Goal: Task Accomplishment & Management: Manage account settings

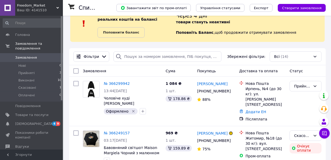
scroll to position [26, 0]
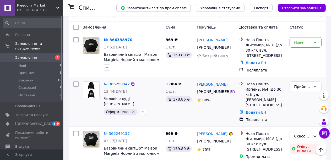
scroll to position [18, 0]
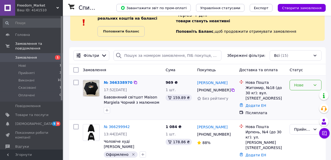
click at [314, 86] on icon at bounding box center [315, 85] width 4 height 4
click at [304, 95] on li "Прийнято" at bounding box center [305, 96] width 31 height 9
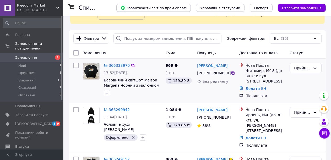
scroll to position [44, 0]
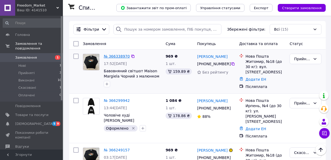
click at [117, 55] on link "№ 366338970" at bounding box center [117, 56] width 26 height 4
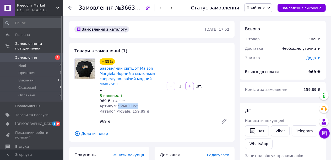
drag, startPoint x: 135, startPoint y: 101, endPoint x: 115, endPoint y: 101, distance: 19.6
click at [115, 103] on div "Артикул: SVMRG055" at bounding box center [131, 105] width 63 height 5
copy span "SVMRG055"
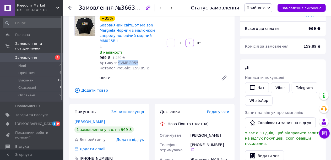
scroll to position [52, 0]
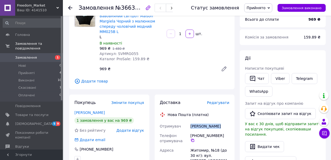
drag, startPoint x: 217, startPoint y: 121, endPoint x: 190, endPoint y: 119, distance: 26.5
click at [190, 122] on div "Касянюк Орест" at bounding box center [209, 126] width 41 height 9
copy div "Касянюк Орест"
click at [195, 138] on icon at bounding box center [192, 140] width 4 height 4
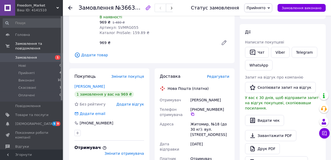
click at [197, 119] on div "Житомир, №18 (до 30 кг): вул. [STREET_ADDRESS]" at bounding box center [209, 129] width 41 height 20
copy div "Житомир"
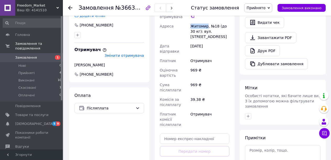
scroll to position [183, 0]
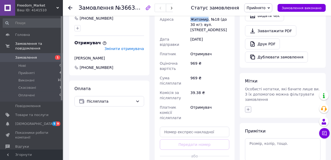
click at [247, 107] on icon "button" at bounding box center [248, 109] width 4 height 4
click at [248, 140] on input "Оформлено" at bounding box center [249, 141] width 3 height 3
checkbox input "true"
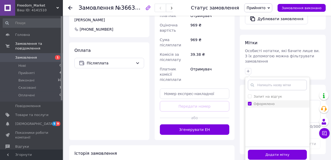
scroll to position [229, 0]
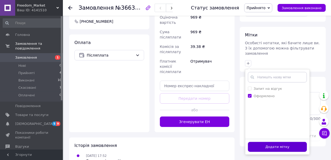
click at [254, 142] on button "Додати мітку" at bounding box center [277, 147] width 59 height 10
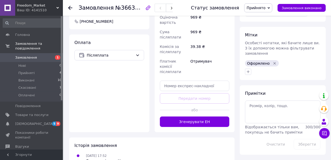
click at [28, 55] on span "Замовлення" at bounding box center [26, 57] width 22 height 5
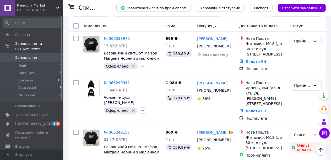
scroll to position [52, 0]
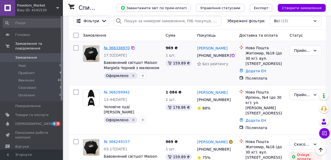
click at [115, 49] on link "№ 366338970" at bounding box center [117, 48] width 26 height 4
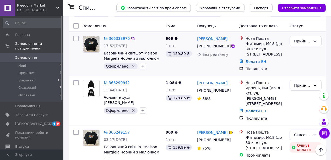
scroll to position [52, 0]
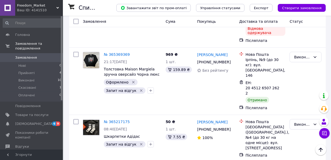
scroll to position [227, 0]
